Goal: Find specific page/section: Find specific page/section

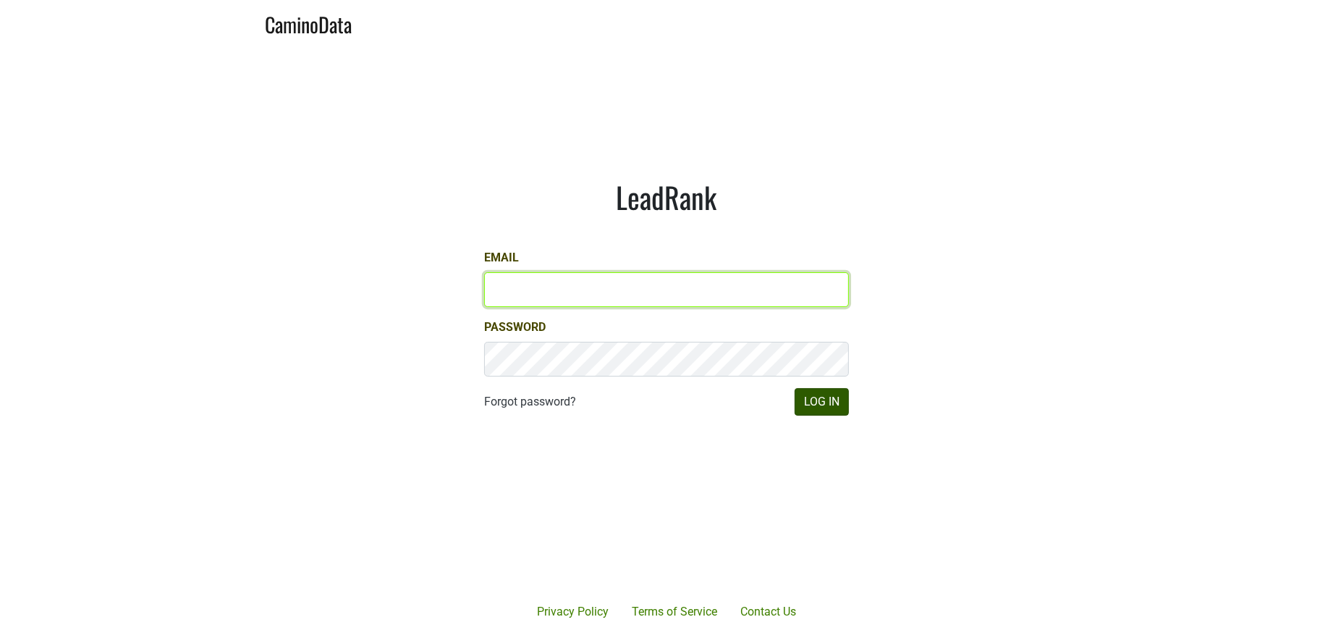
type input "mtorino@ridgewine.com"
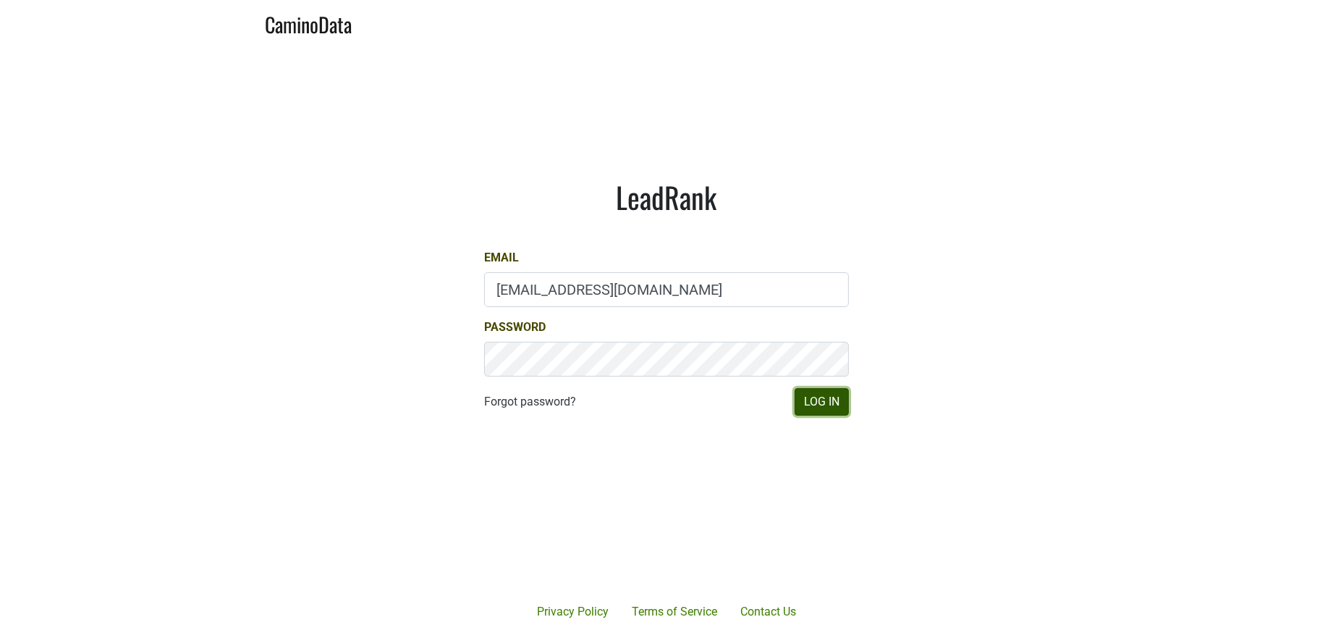
click at [806, 402] on button "Log In" at bounding box center [822, 402] width 54 height 28
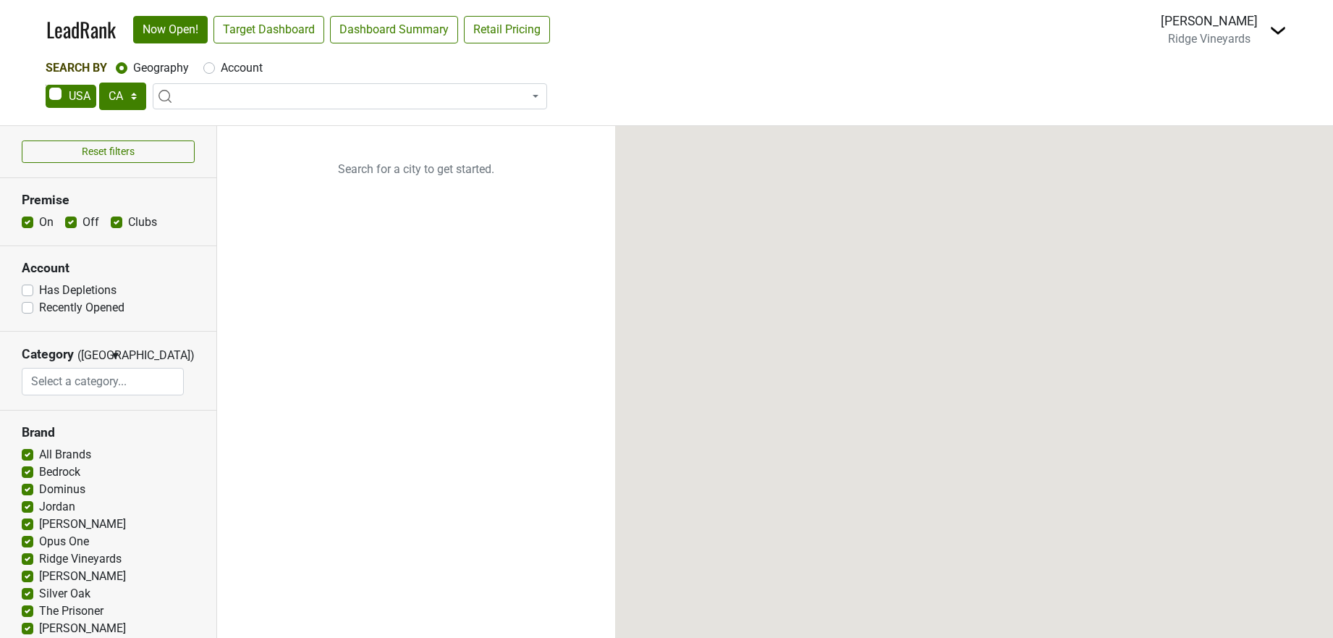
select select "CA"
select select
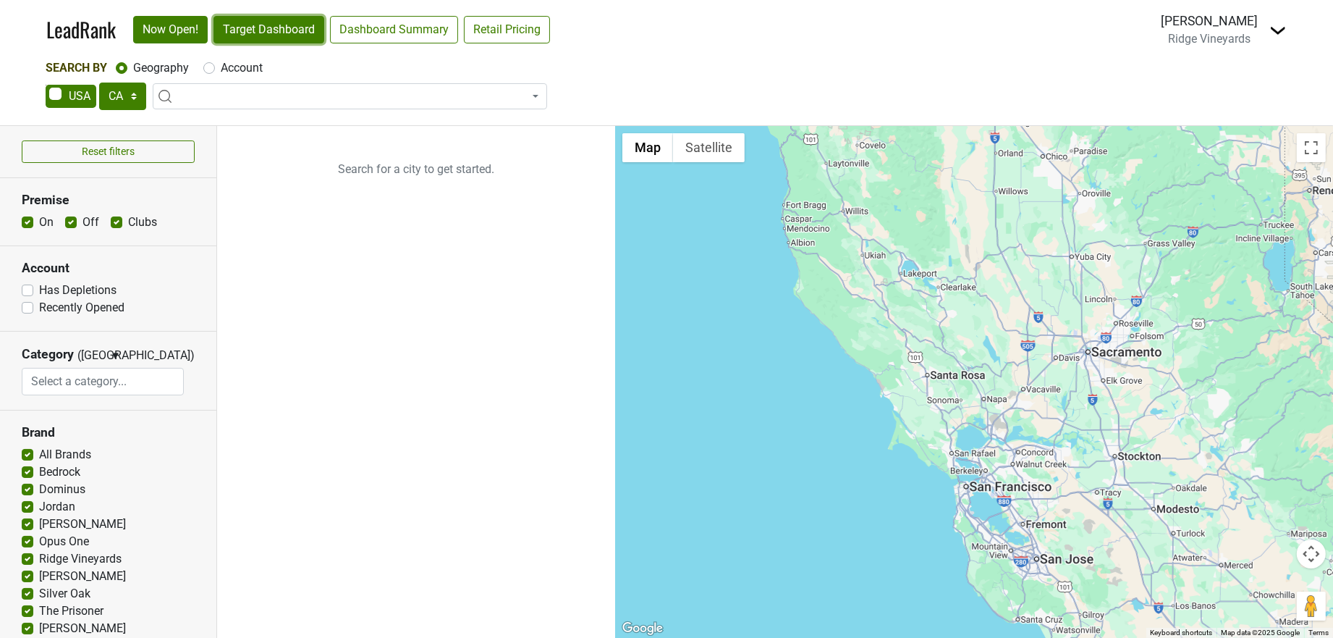
click at [249, 38] on link "Target Dashboard" at bounding box center [269, 30] width 111 height 28
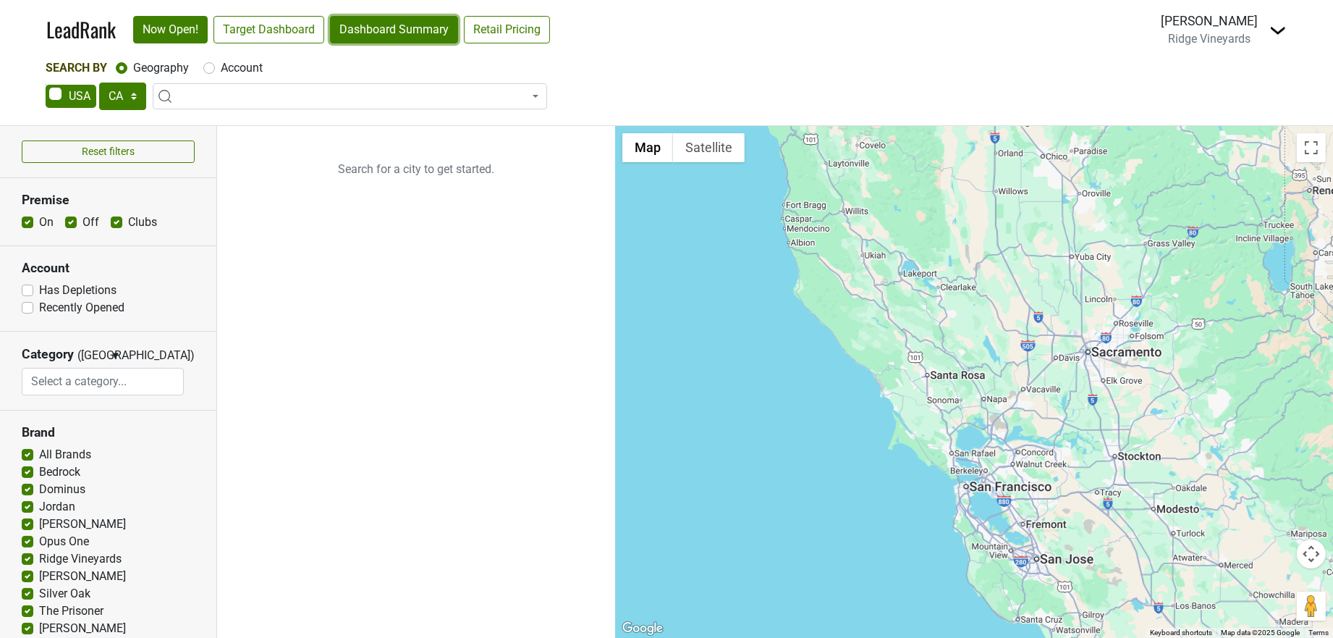
click at [414, 28] on link "Dashboard Summary" at bounding box center [394, 30] width 128 height 28
click at [190, 38] on link "Now Open!" at bounding box center [170, 30] width 75 height 28
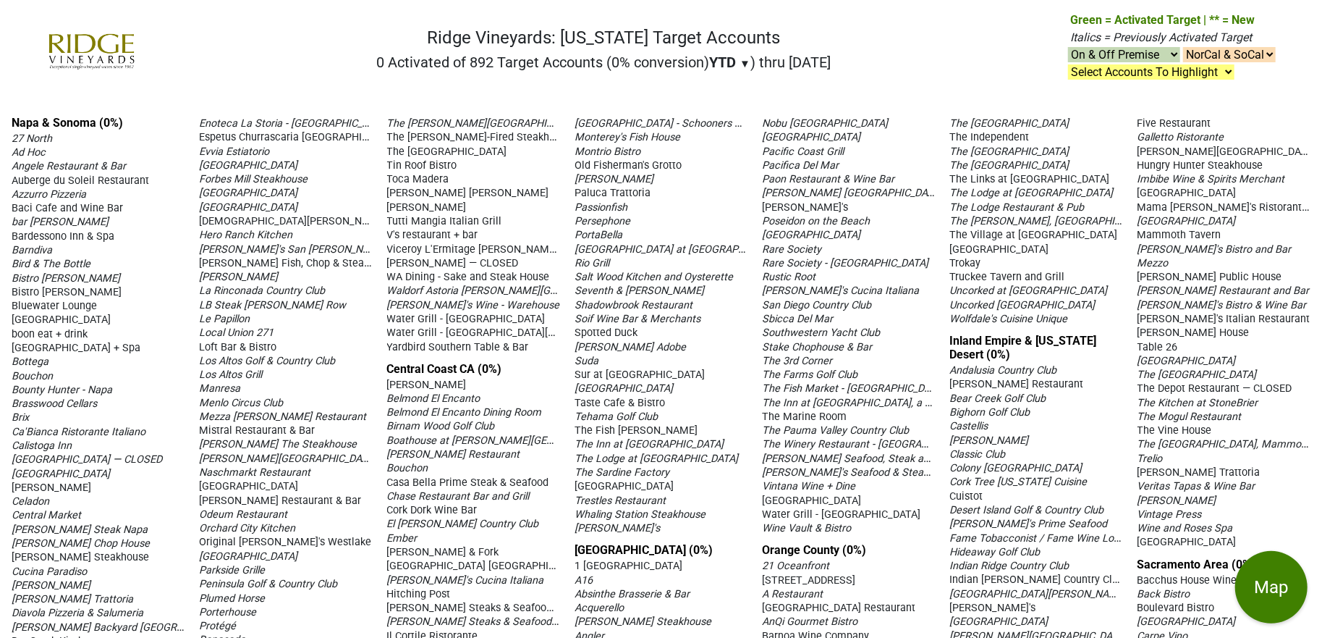
click at [738, 55] on div "YTD ▼ YTD LTM" at bounding box center [729, 62] width 41 height 17
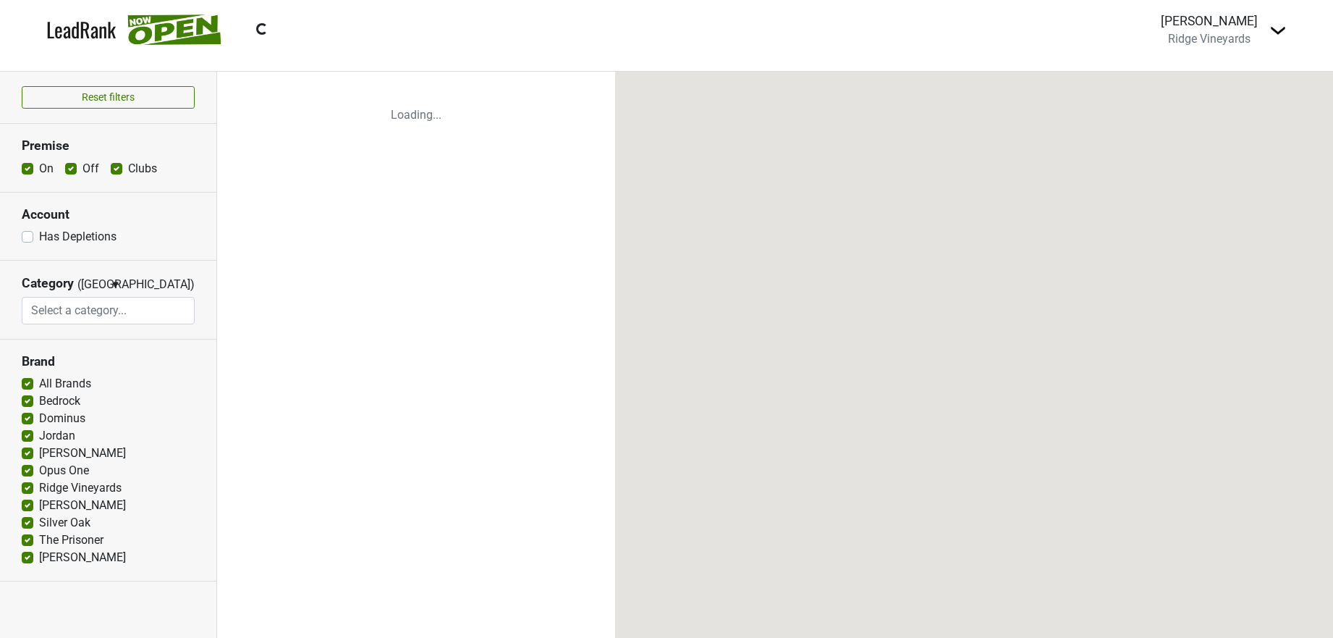
select select
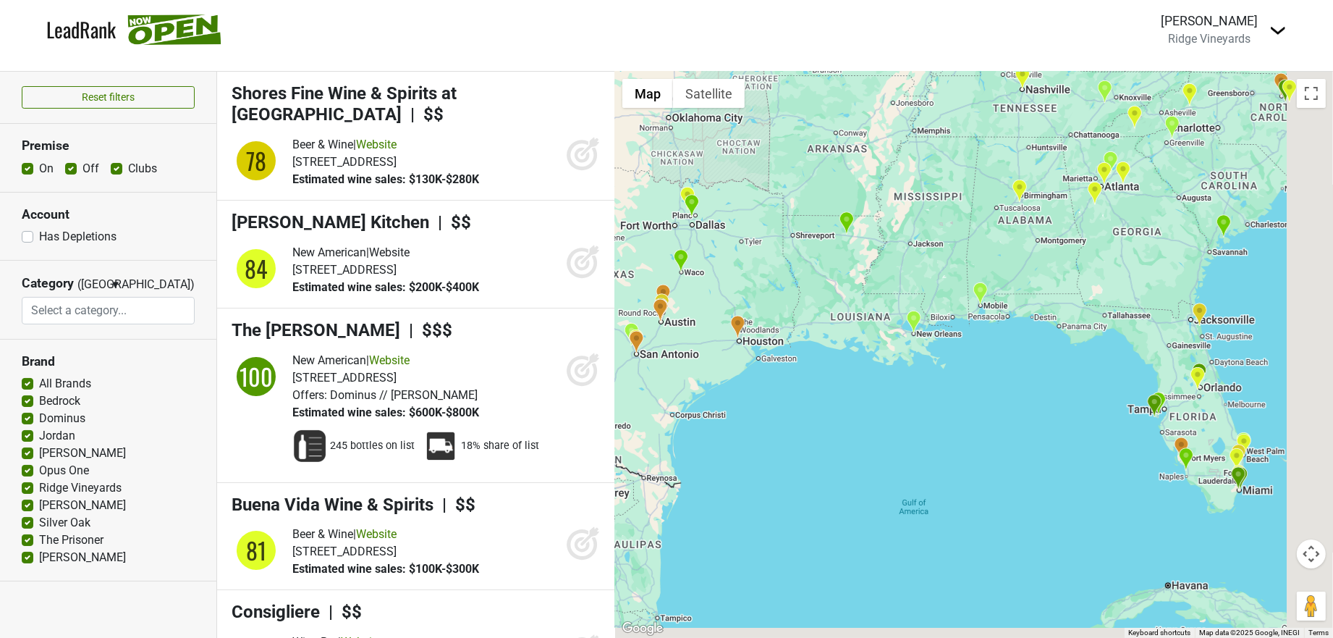
drag, startPoint x: 1140, startPoint y: 457, endPoint x: 767, endPoint y: 389, distance: 378.8
click at [767, 389] on div at bounding box center [974, 355] width 718 height 566
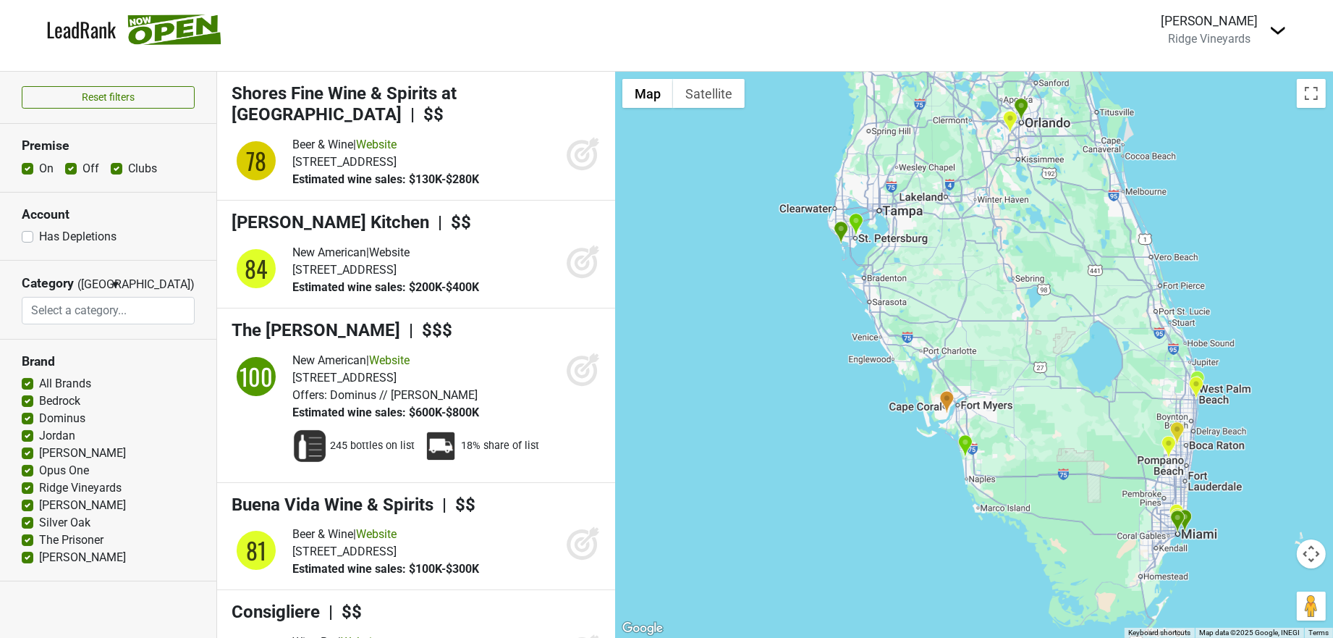
click at [1178, 522] on img "CLAUDIE" at bounding box center [1177, 522] width 15 height 24
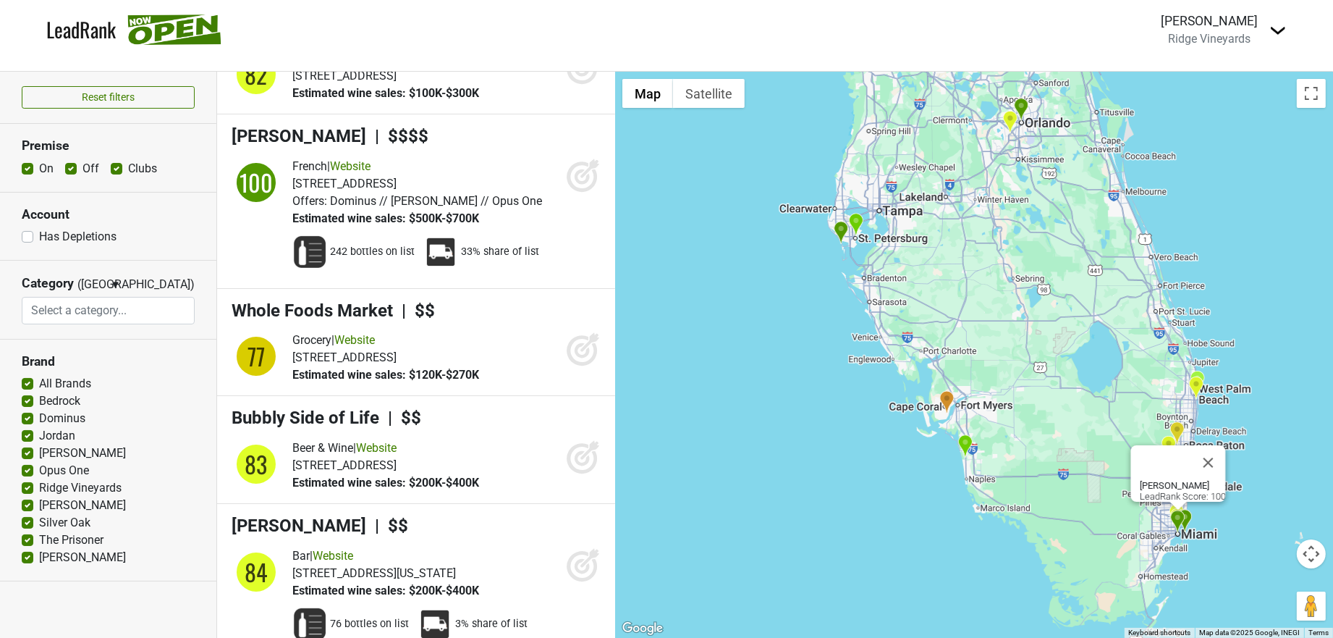
click at [1186, 522] on img "La Grande Boucherie Miami" at bounding box center [1185, 521] width 15 height 24
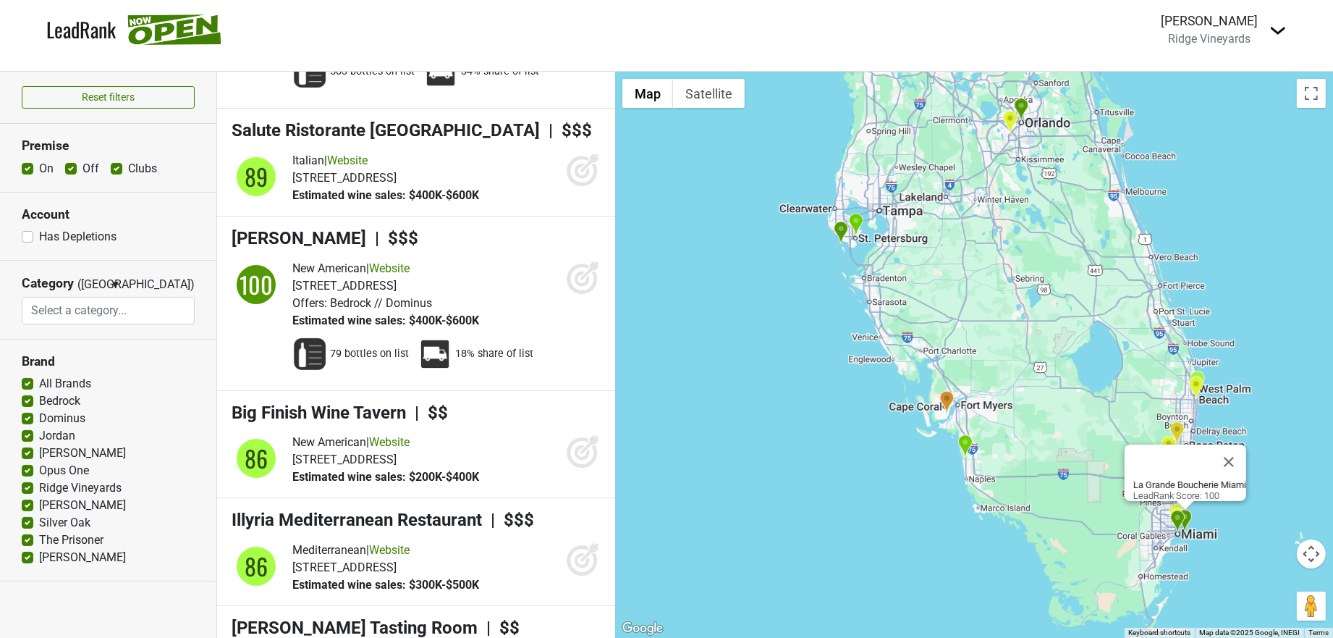
scroll to position [7493, 0]
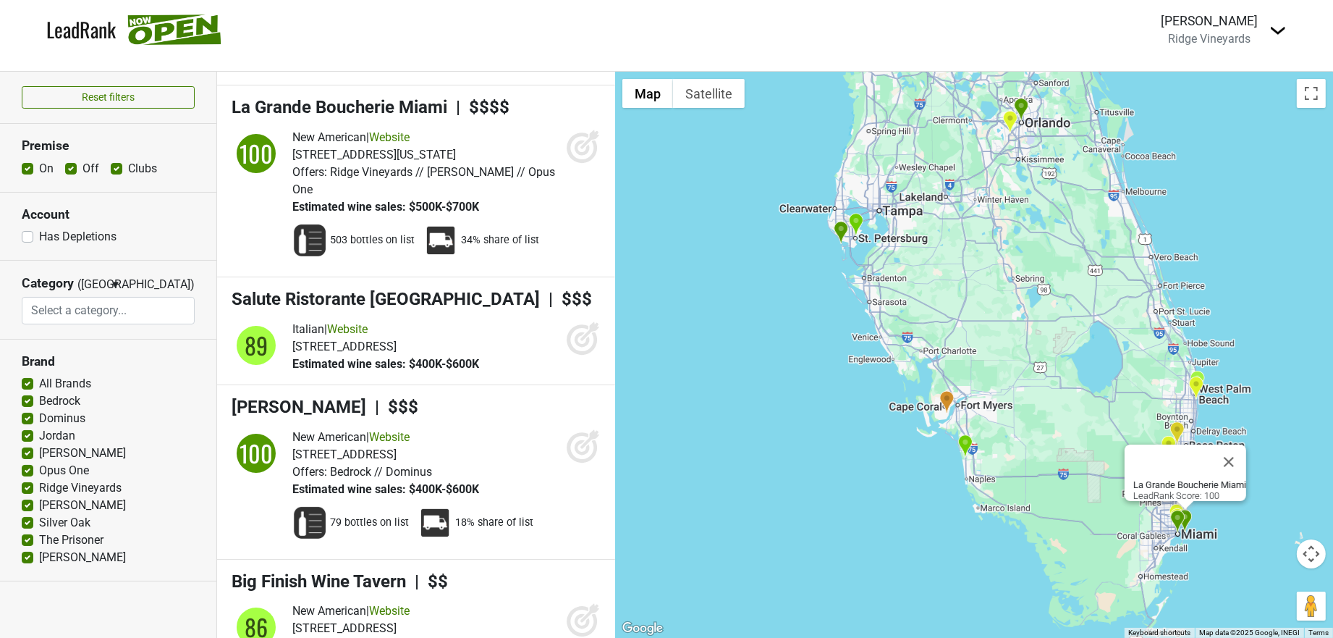
click at [1226, 508] on div "La Grande Boucherie Miami LeadRank Score: 100" at bounding box center [974, 355] width 718 height 566
click at [1193, 373] on img "Salute Ristorante Palm Beach" at bounding box center [1197, 382] width 15 height 24
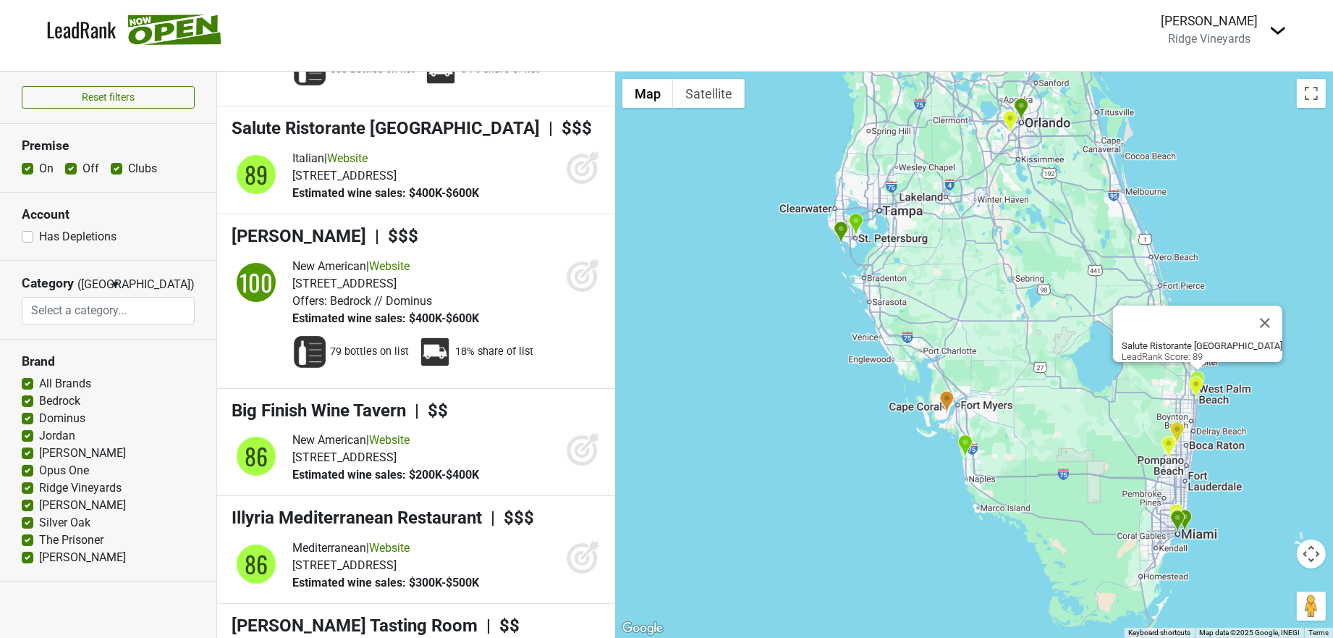
scroll to position [7667, 0]
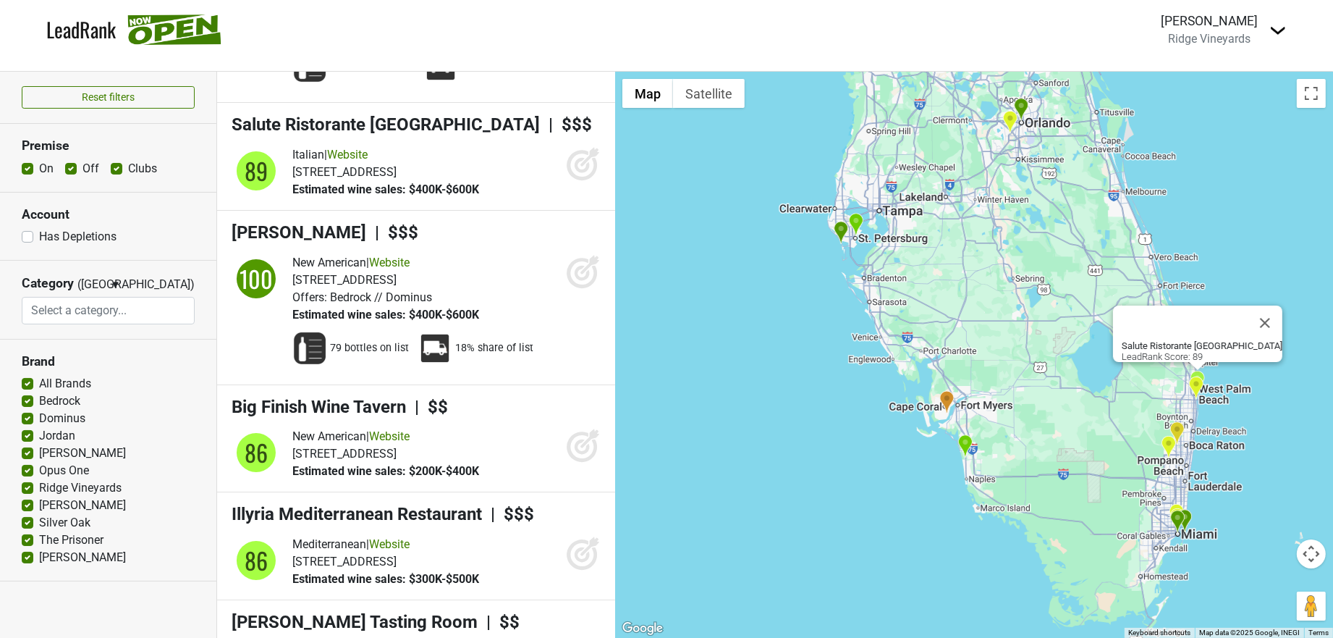
click at [1195, 386] on img "Mary Lou's" at bounding box center [1195, 388] width 15 height 24
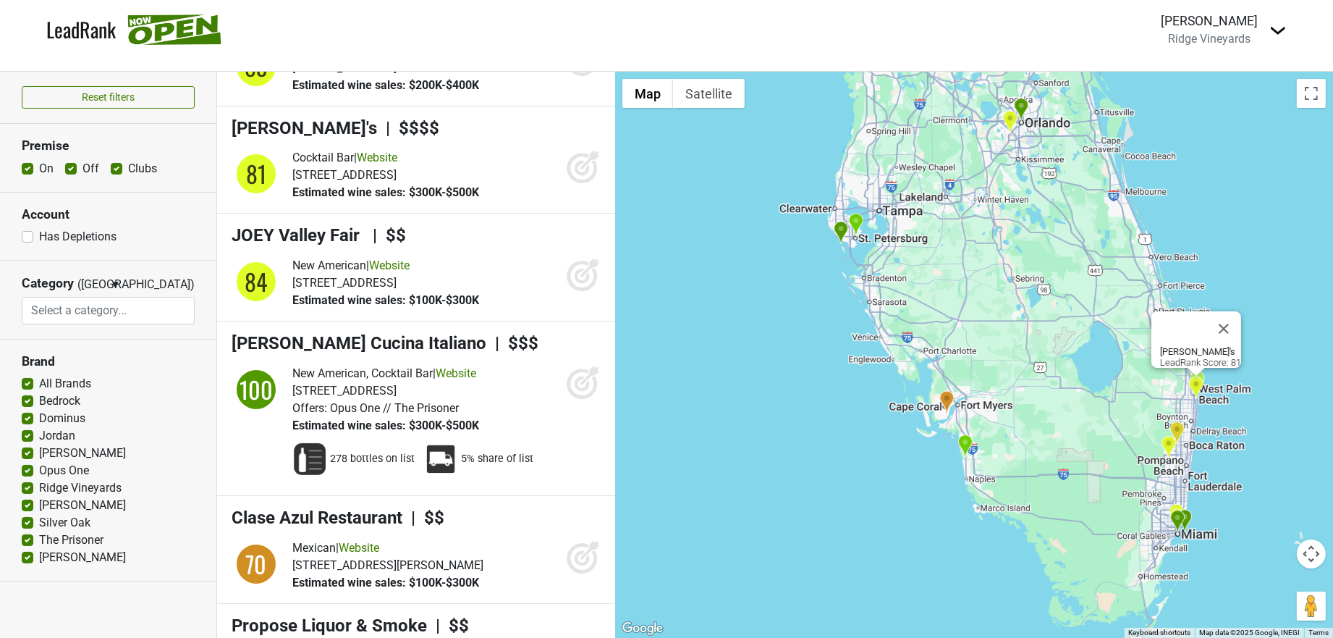
scroll to position [8488, 0]
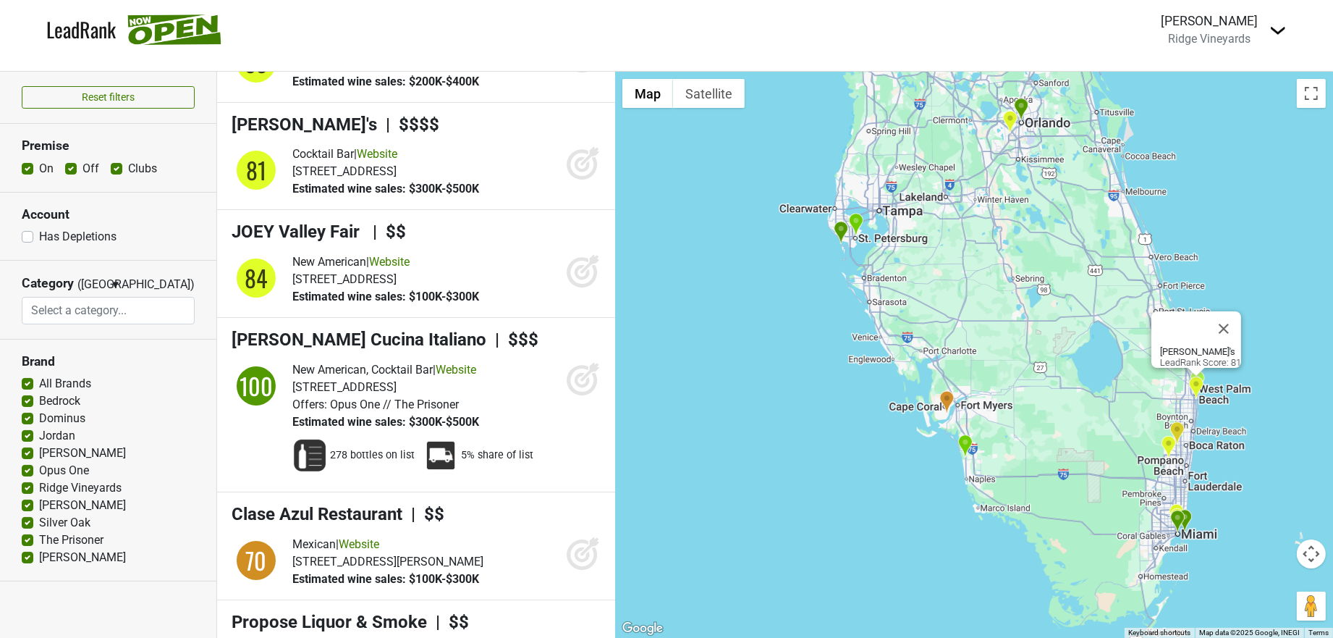
click at [1027, 109] on img "Leiah" at bounding box center [1021, 110] width 15 height 24
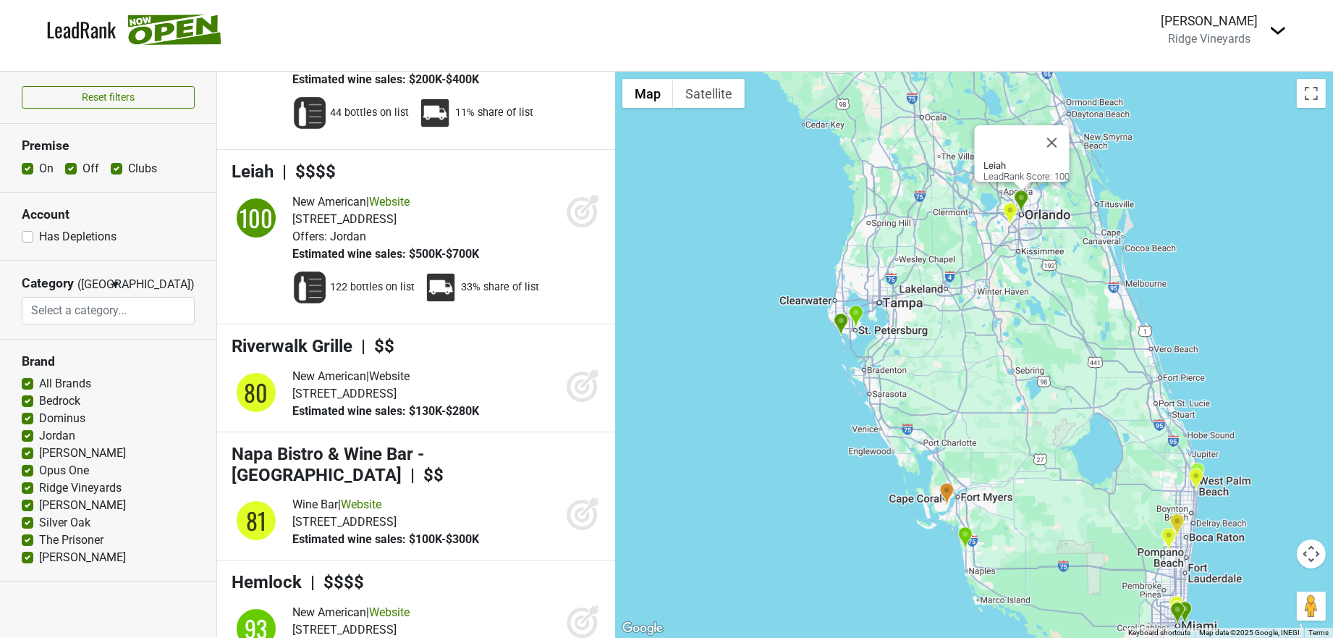
click at [840, 324] on img "Malio's Beach House" at bounding box center [841, 325] width 15 height 24
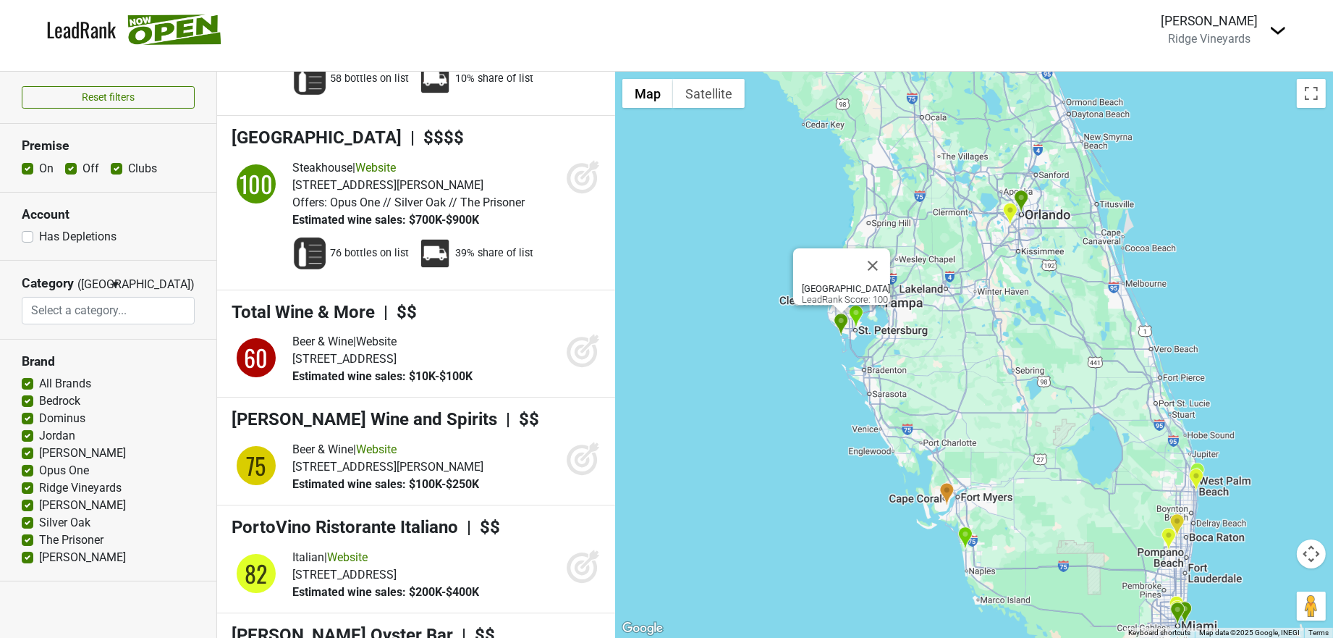
click at [853, 319] on img "Cognac" at bounding box center [855, 317] width 15 height 24
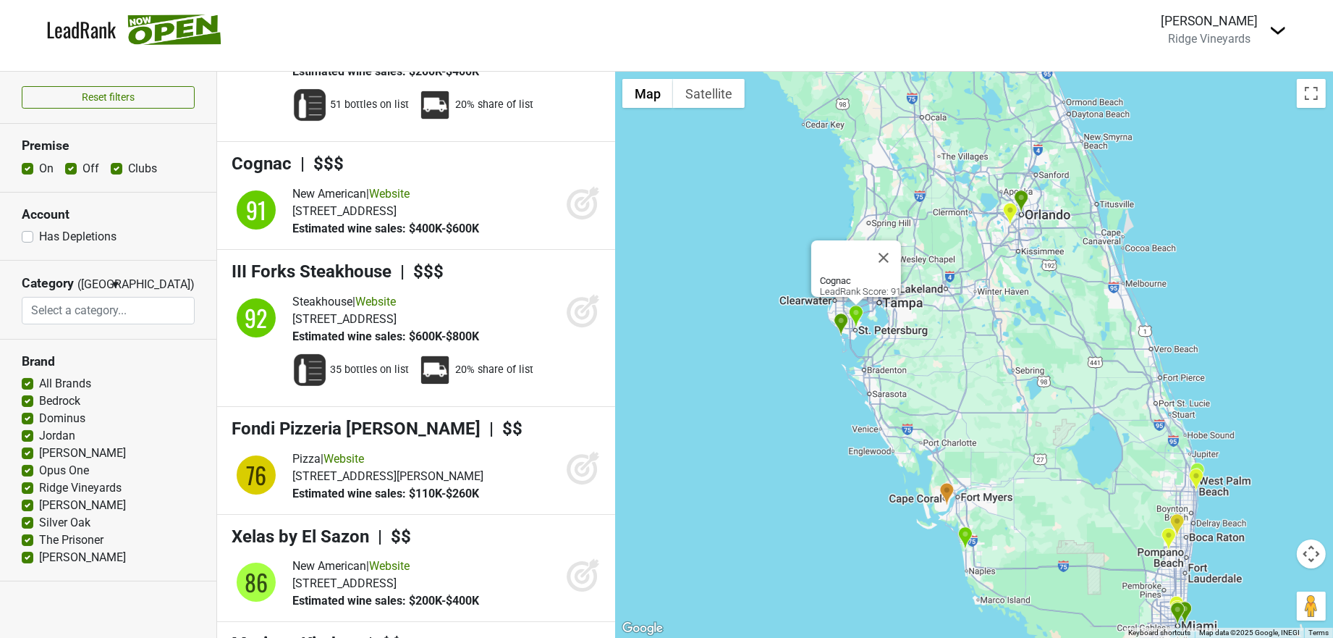
scroll to position [6276, 0]
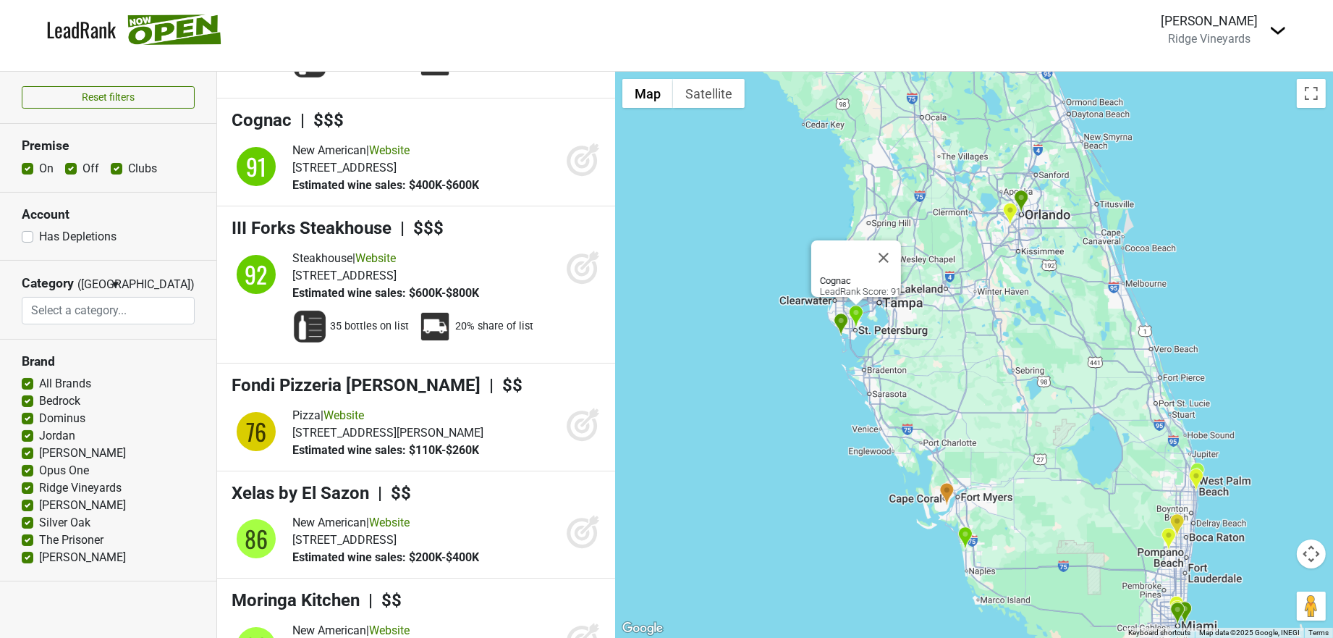
click at [961, 536] on img "The Perry Hotel Naples" at bounding box center [965, 538] width 15 height 24
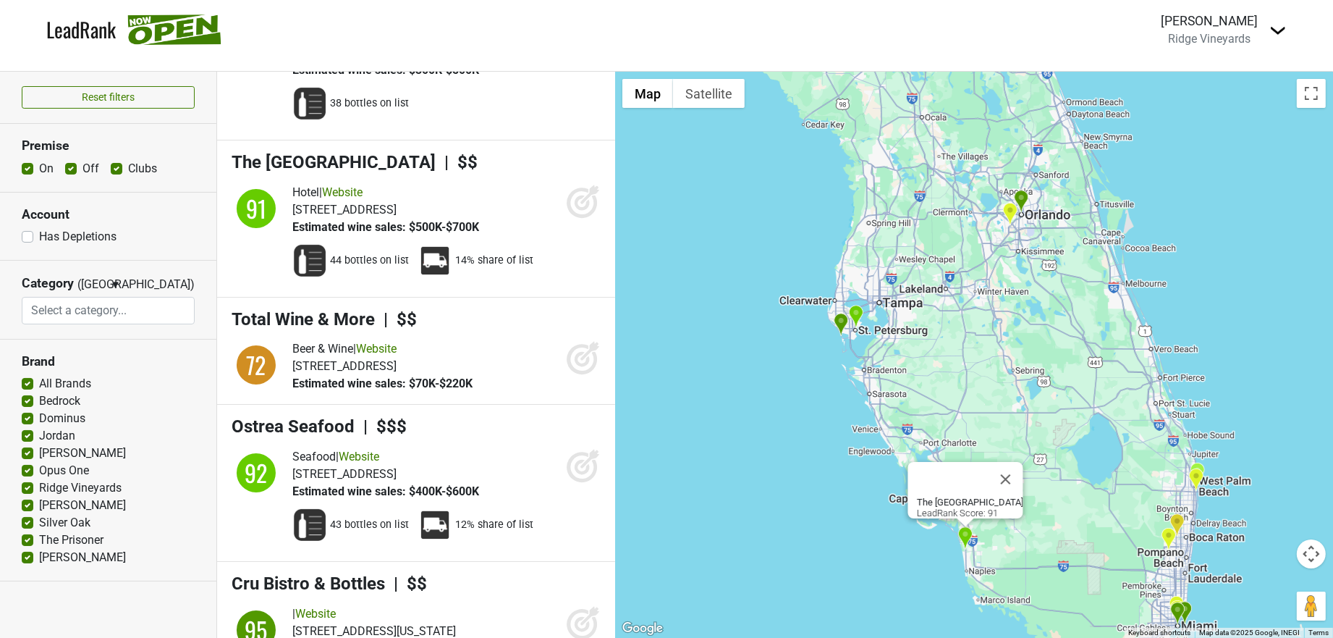
scroll to position [12357, 0]
